Goal: Information Seeking & Learning: Learn about a topic

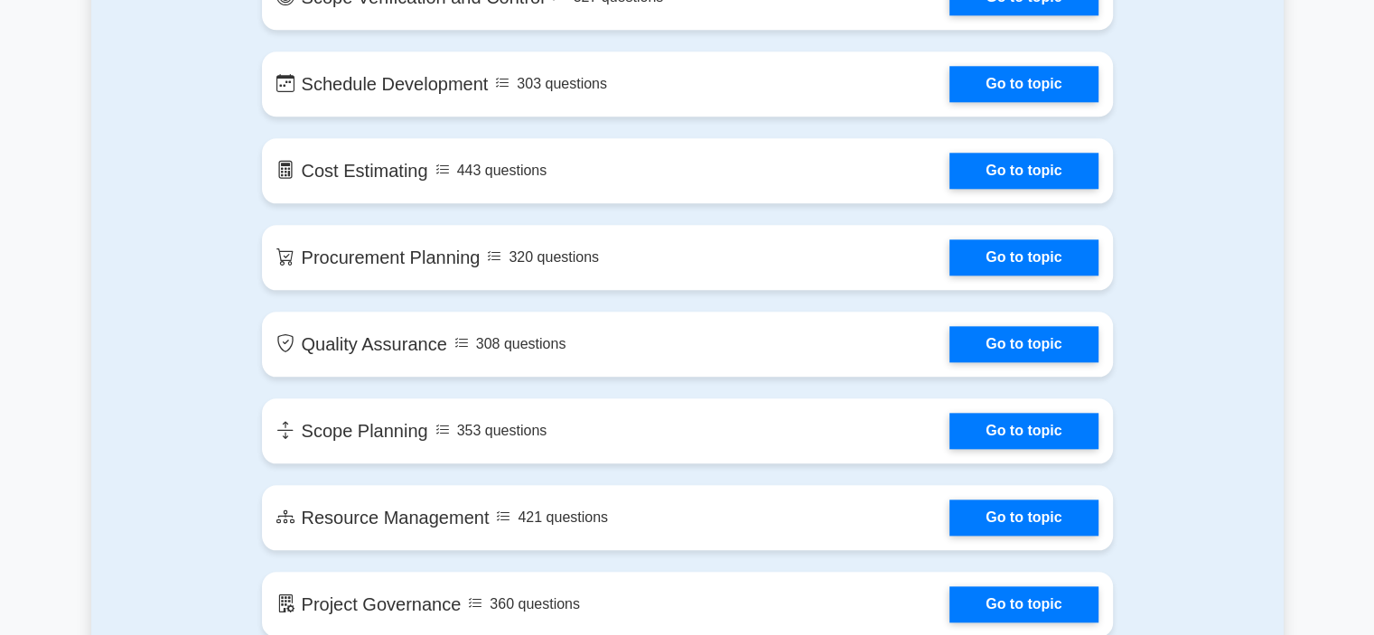
scroll to position [1987, 0]
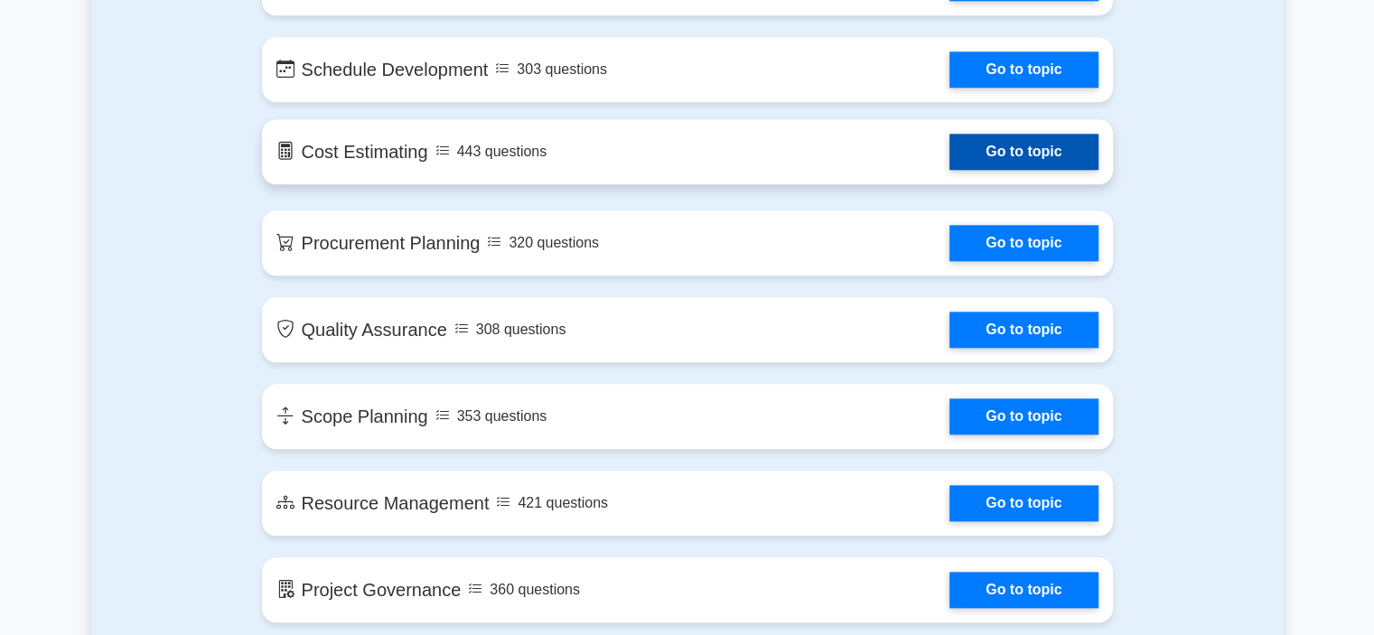
click at [949, 158] on link "Go to topic" at bounding box center [1023, 152] width 148 height 36
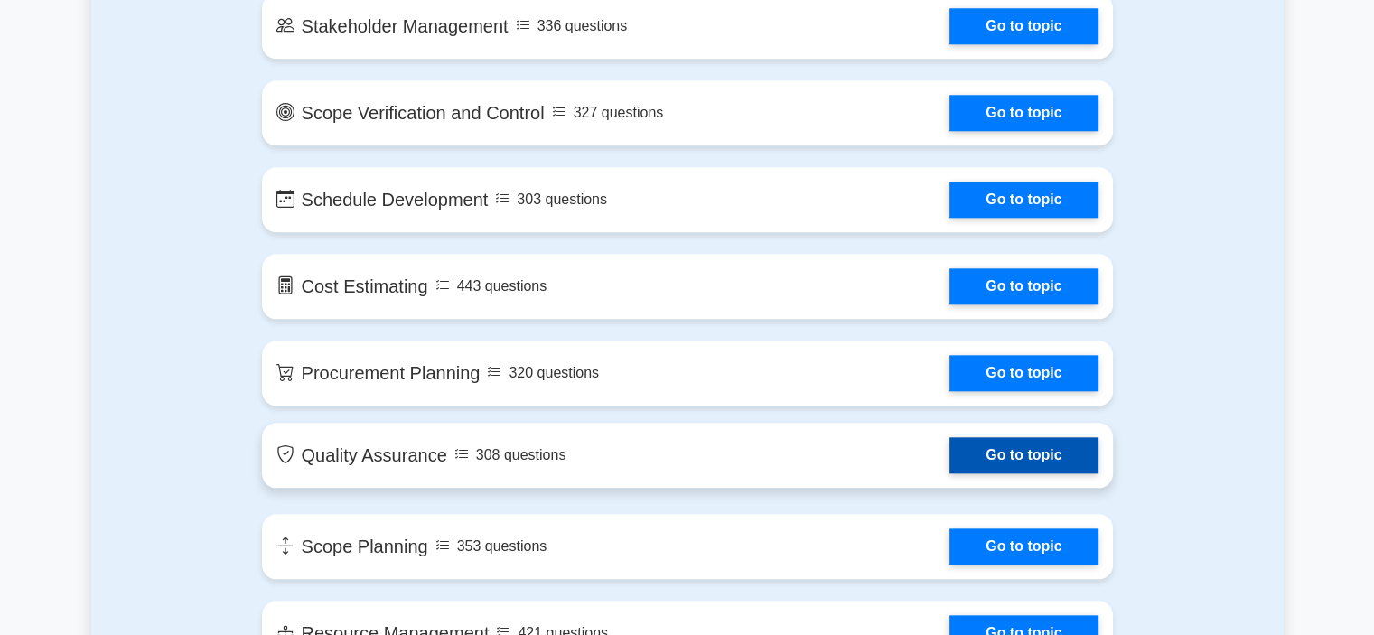
scroll to position [1716, 0]
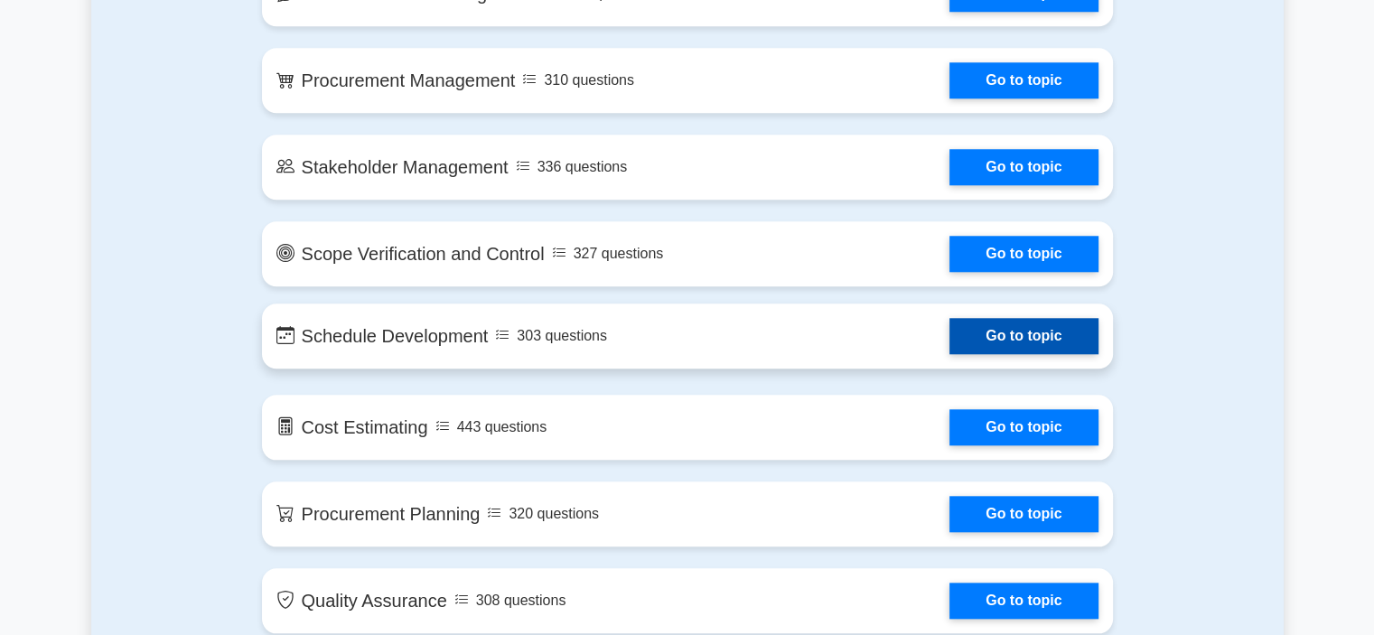
click at [949, 339] on link "Go to topic" at bounding box center [1023, 336] width 148 height 36
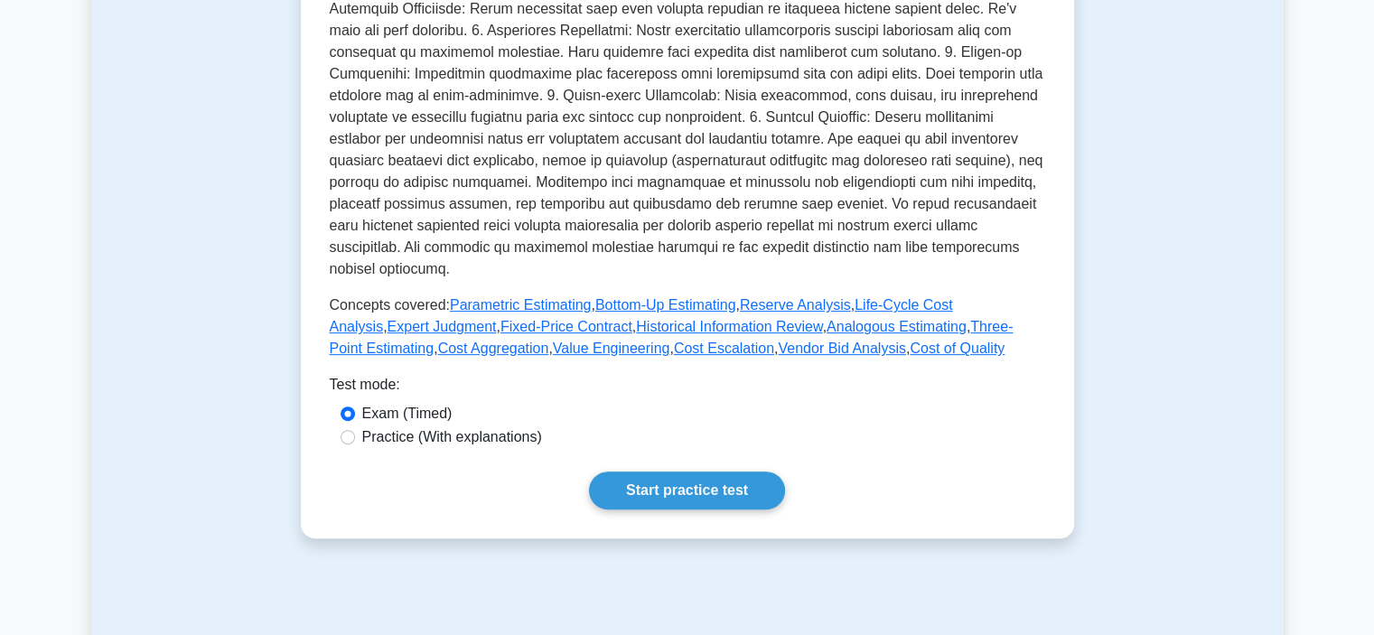
scroll to position [903, 0]
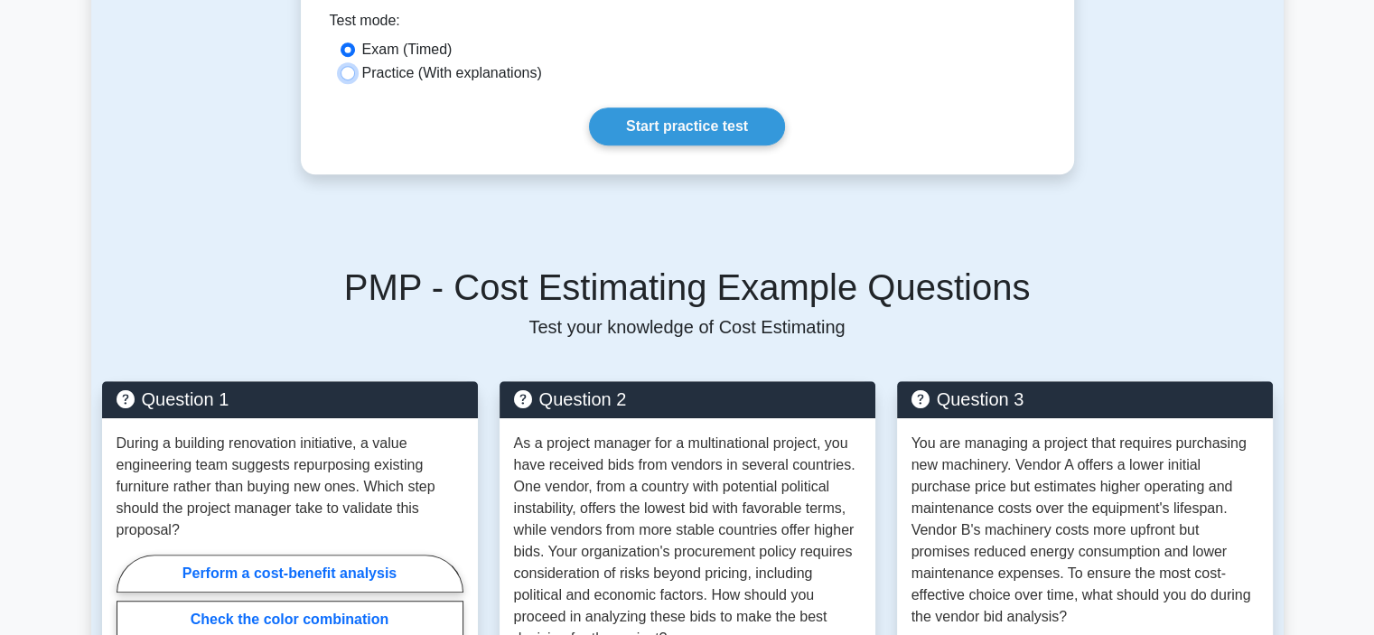
click at [346, 66] on input "Practice (With explanations)" at bounding box center [348, 73] width 14 height 14
radio input "true"
click at [678, 107] on link "Start practice test" at bounding box center [687, 126] width 196 height 38
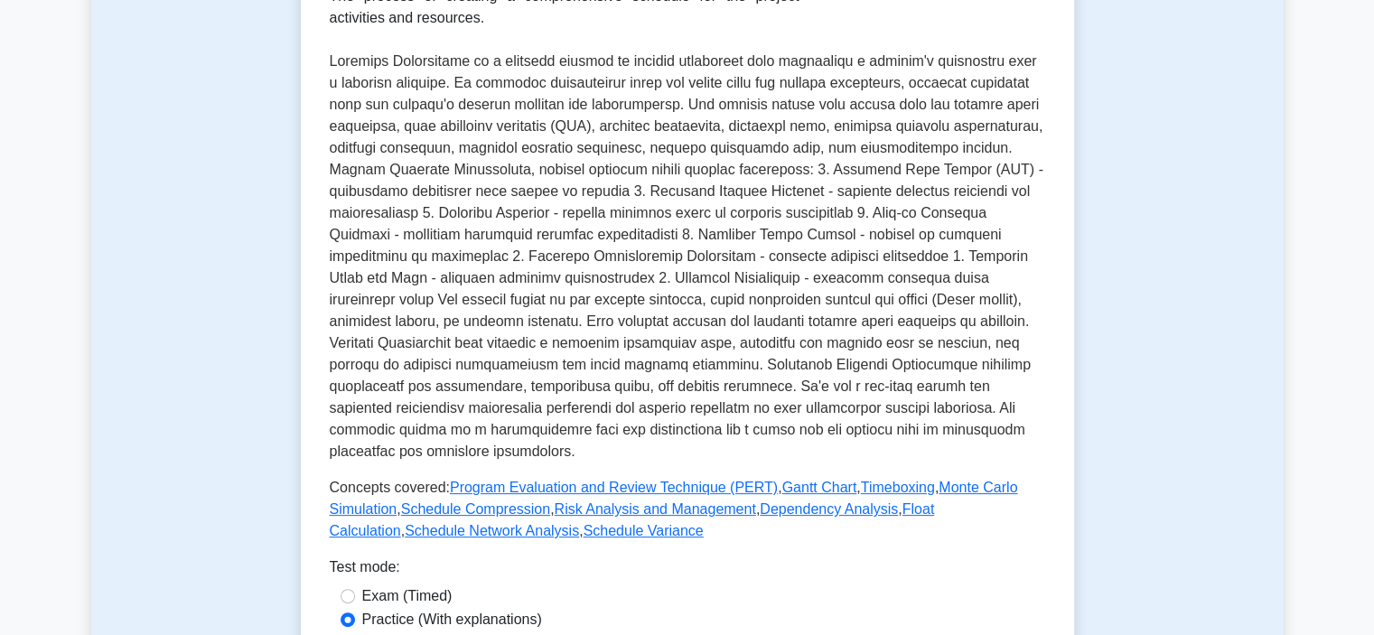
scroll to position [813, 0]
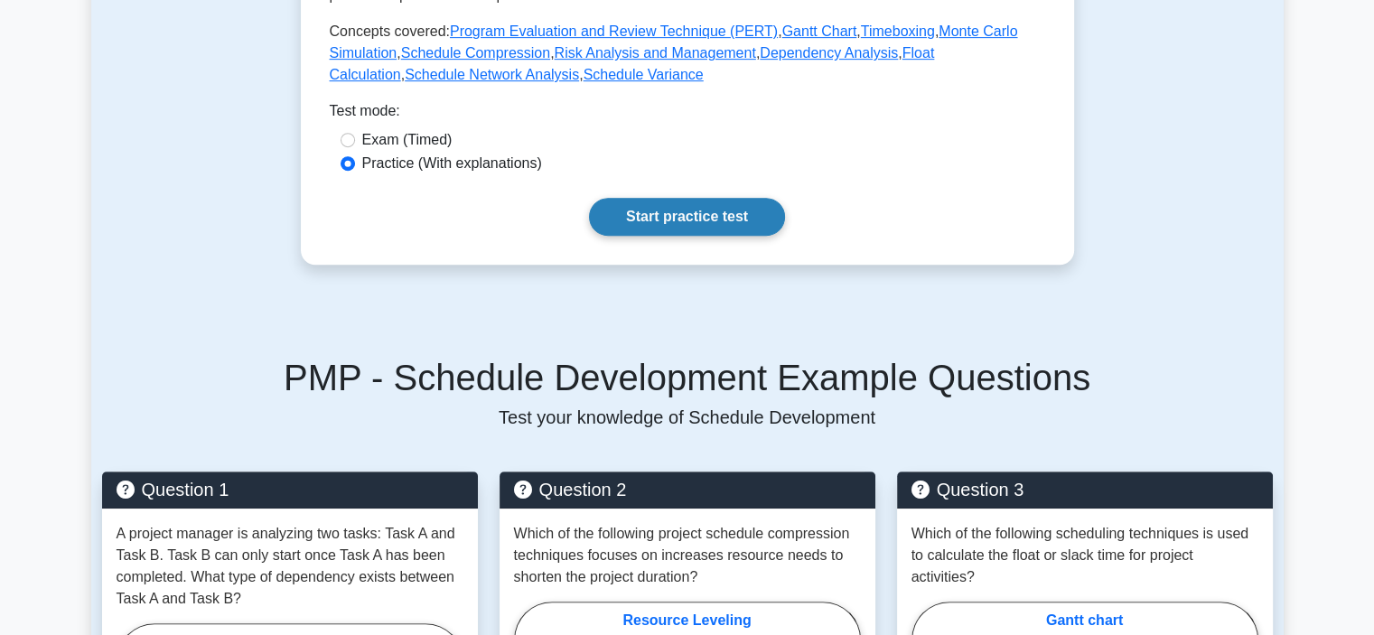
click at [636, 200] on link "Start practice test" at bounding box center [687, 217] width 196 height 38
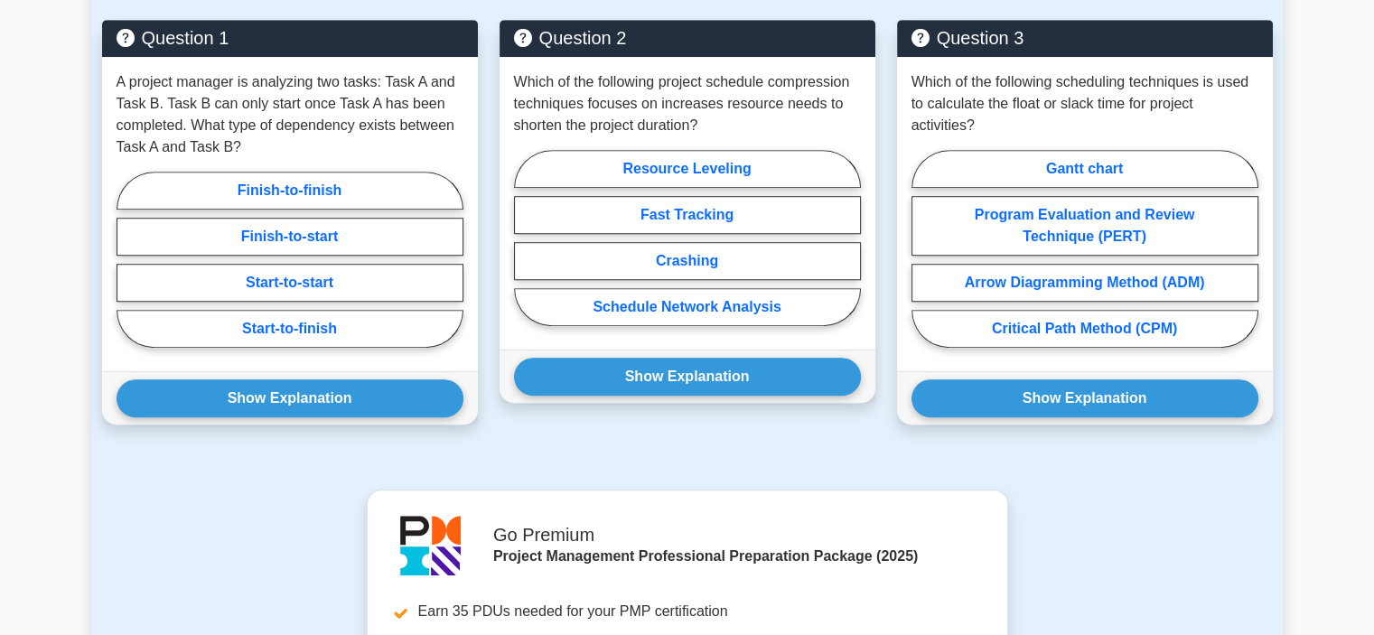
scroll to position [1084, 0]
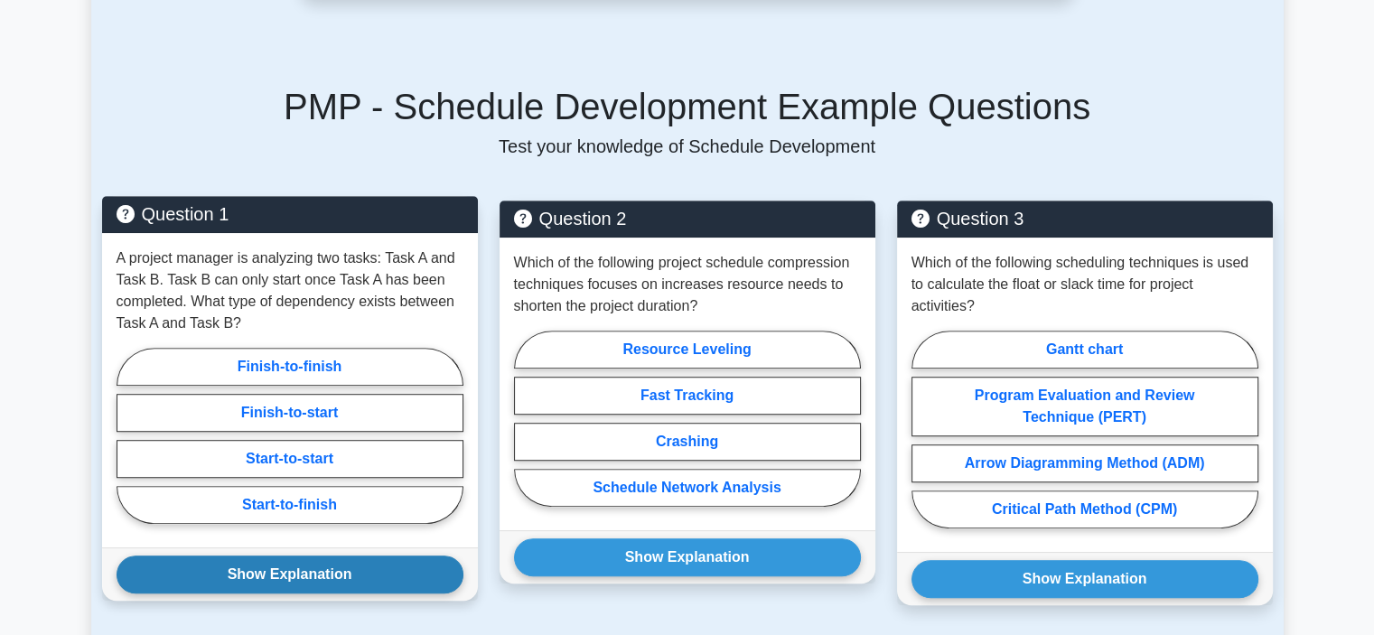
click at [228, 564] on button "Show Explanation" at bounding box center [290, 575] width 347 height 38
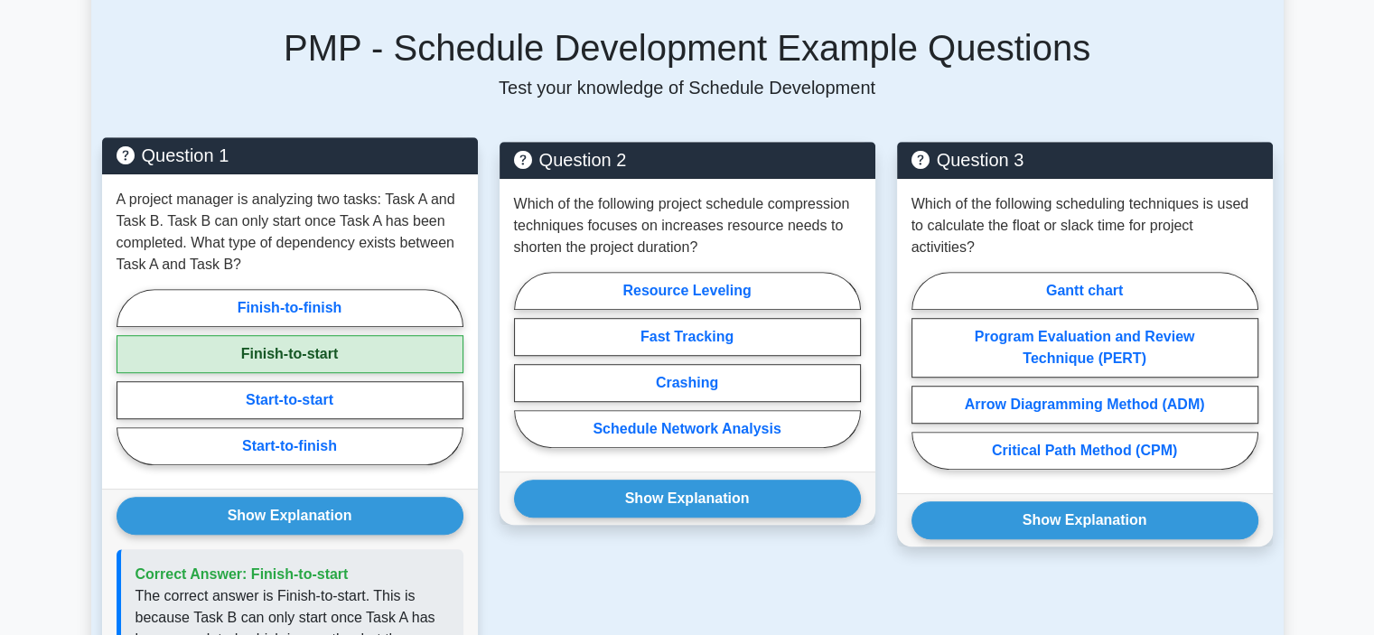
scroll to position [1265, 0]
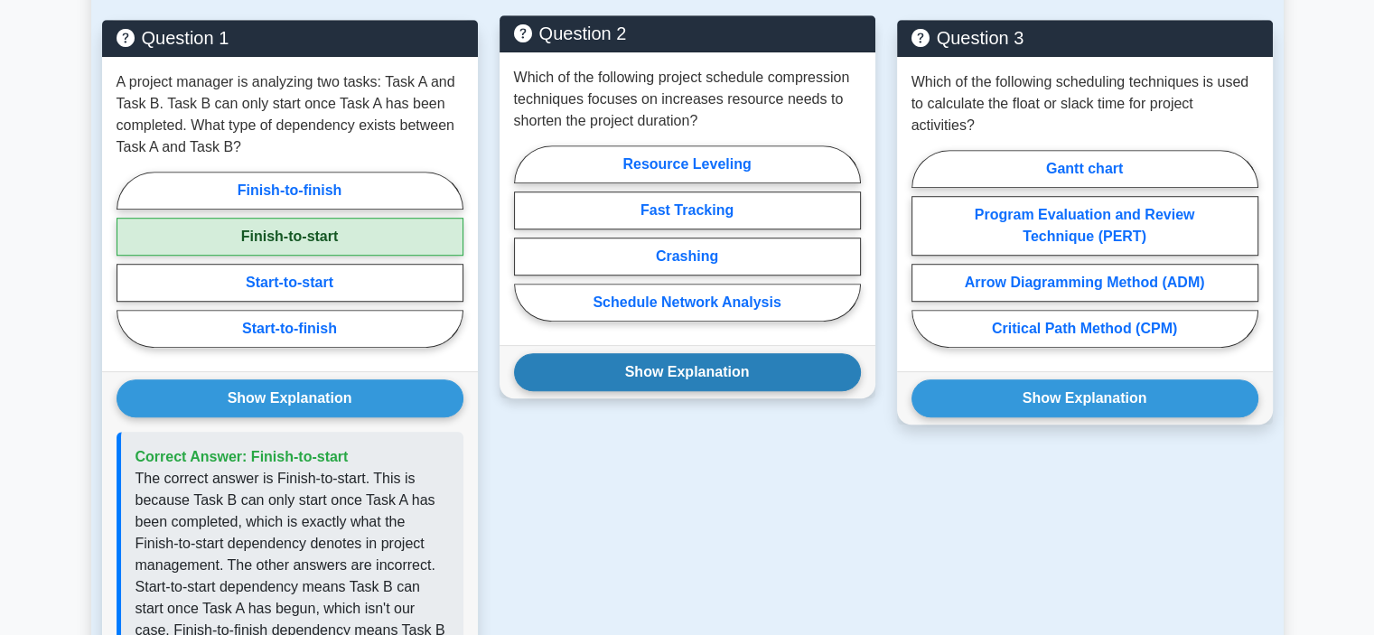
click at [620, 353] on button "Show Explanation" at bounding box center [687, 372] width 347 height 38
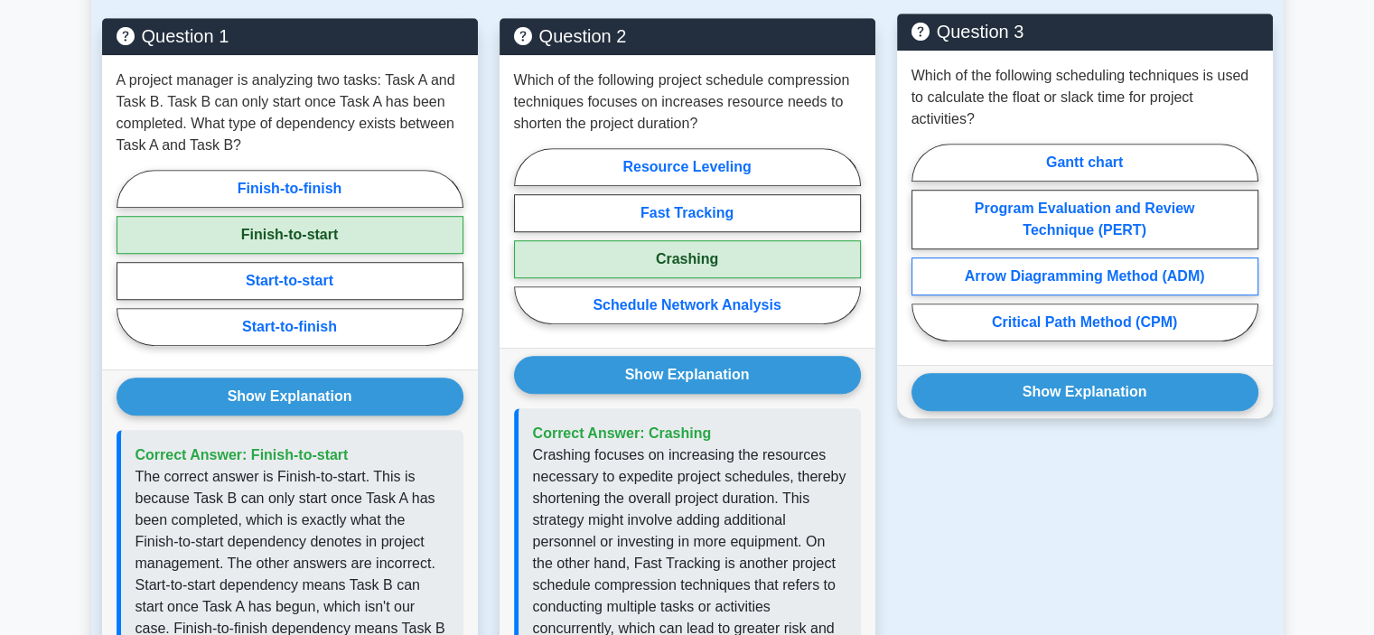
scroll to position [1174, 0]
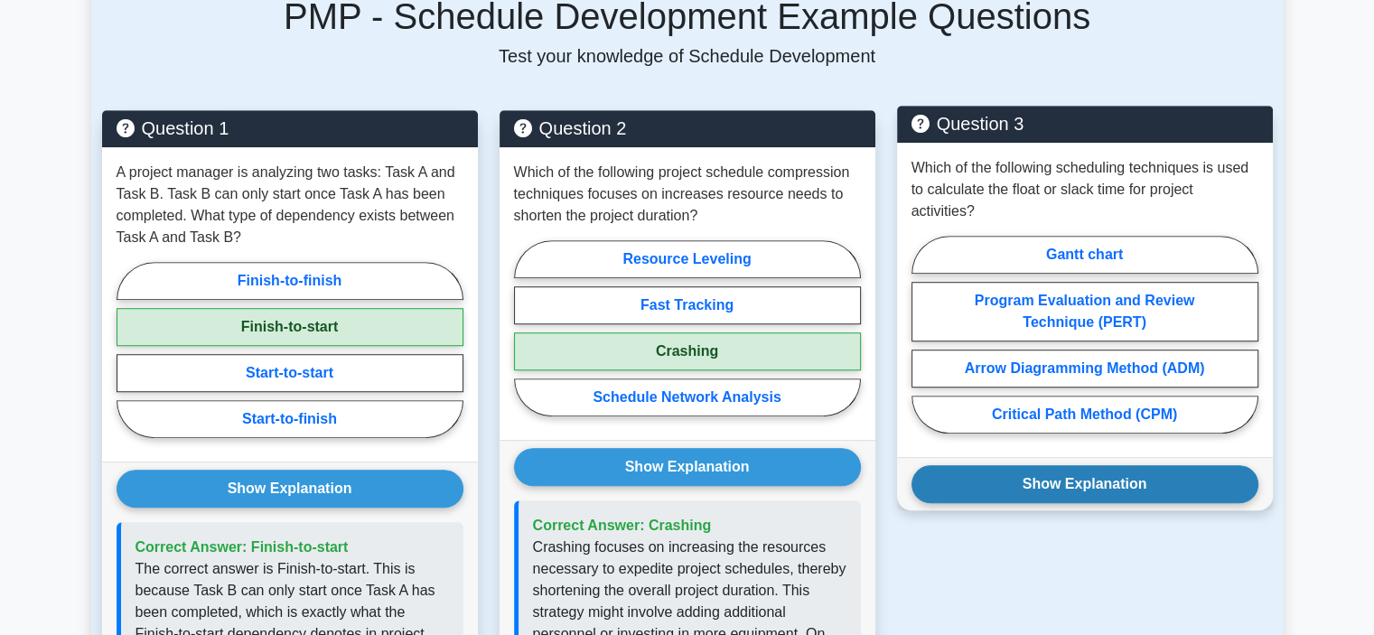
click at [1136, 468] on button "Show Explanation" at bounding box center [1084, 484] width 347 height 38
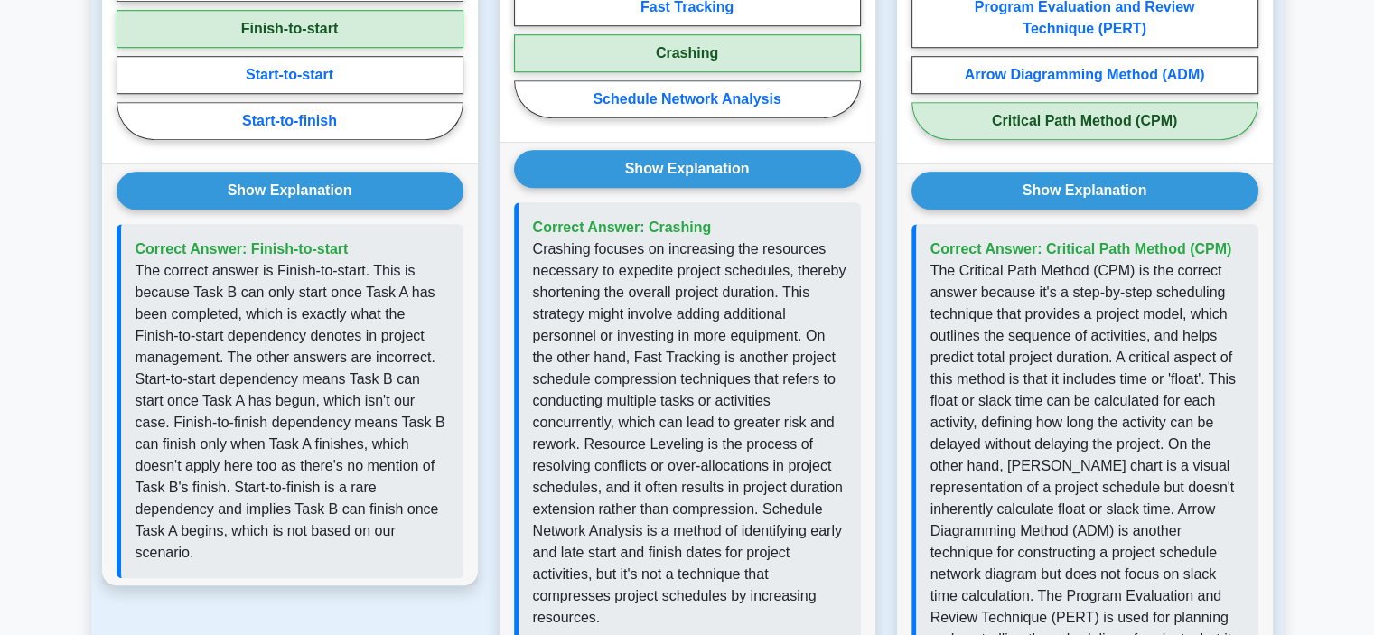
scroll to position [1626, 0]
